Goal: Find specific page/section

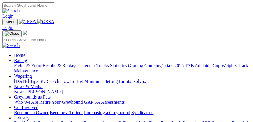
click at [5, 23] on img "Toggle navigation" at bounding box center [5, 23] width 0 height 0
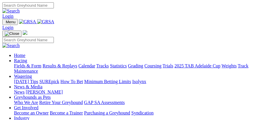
click at [41, 68] on link "Fields & Form" at bounding box center [27, 65] width 27 height 5
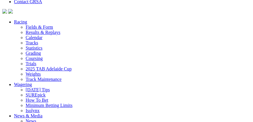
scroll to position [1777, 0]
